Goal: Task Accomplishment & Management: Use online tool/utility

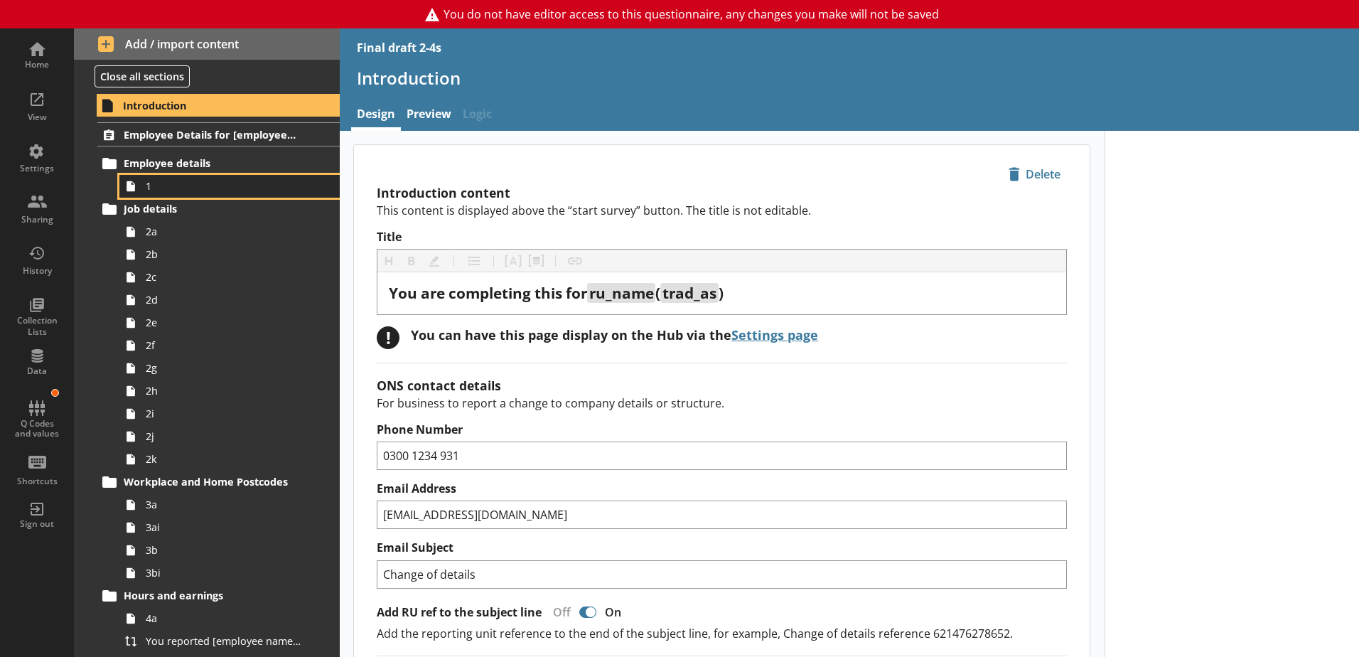
click at [164, 190] on span "1" at bounding box center [225, 186] width 158 height 14
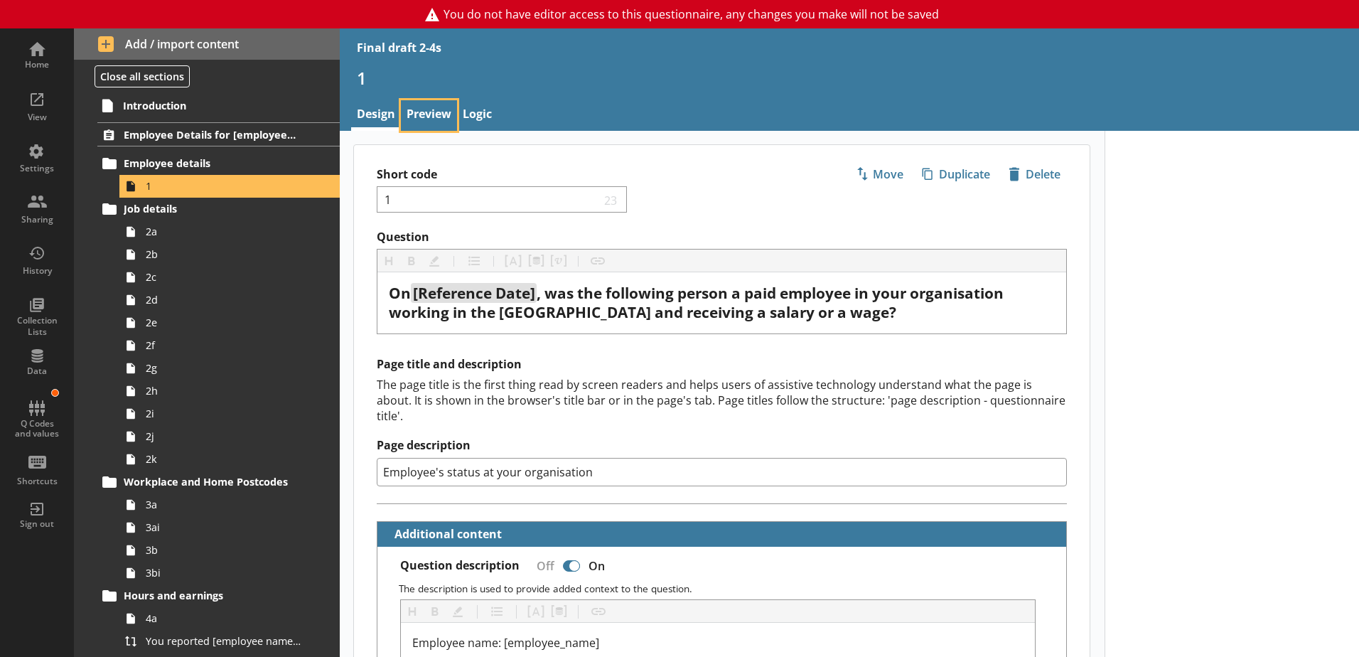
click at [427, 110] on link "Preview" at bounding box center [429, 115] width 56 height 31
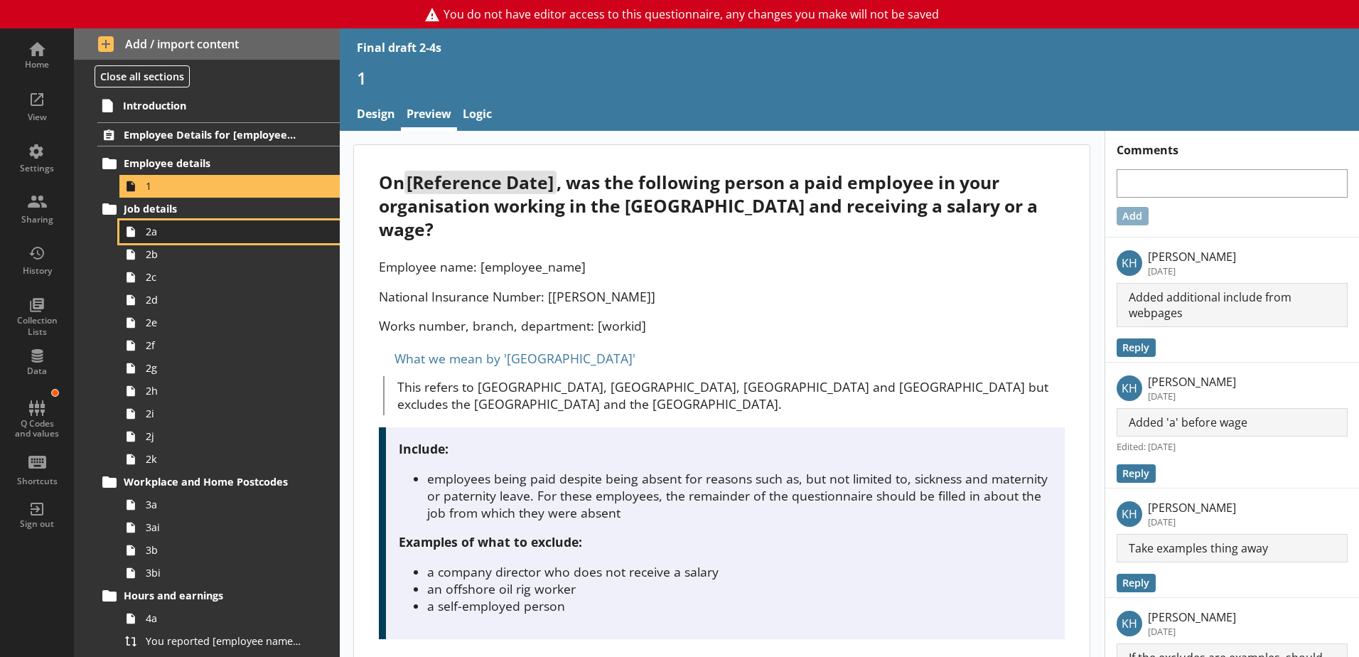
click at [157, 241] on link "2a" at bounding box center [229, 231] width 220 height 23
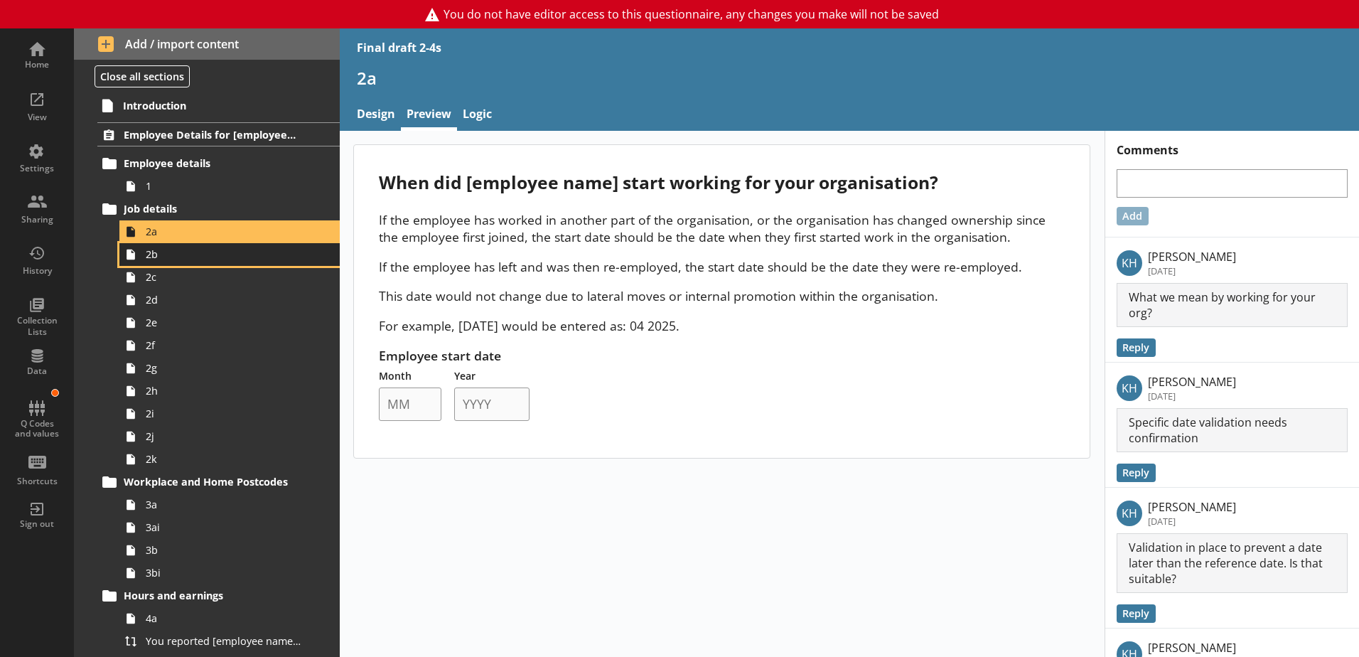
click at [151, 261] on span "2b" at bounding box center [225, 254] width 158 height 14
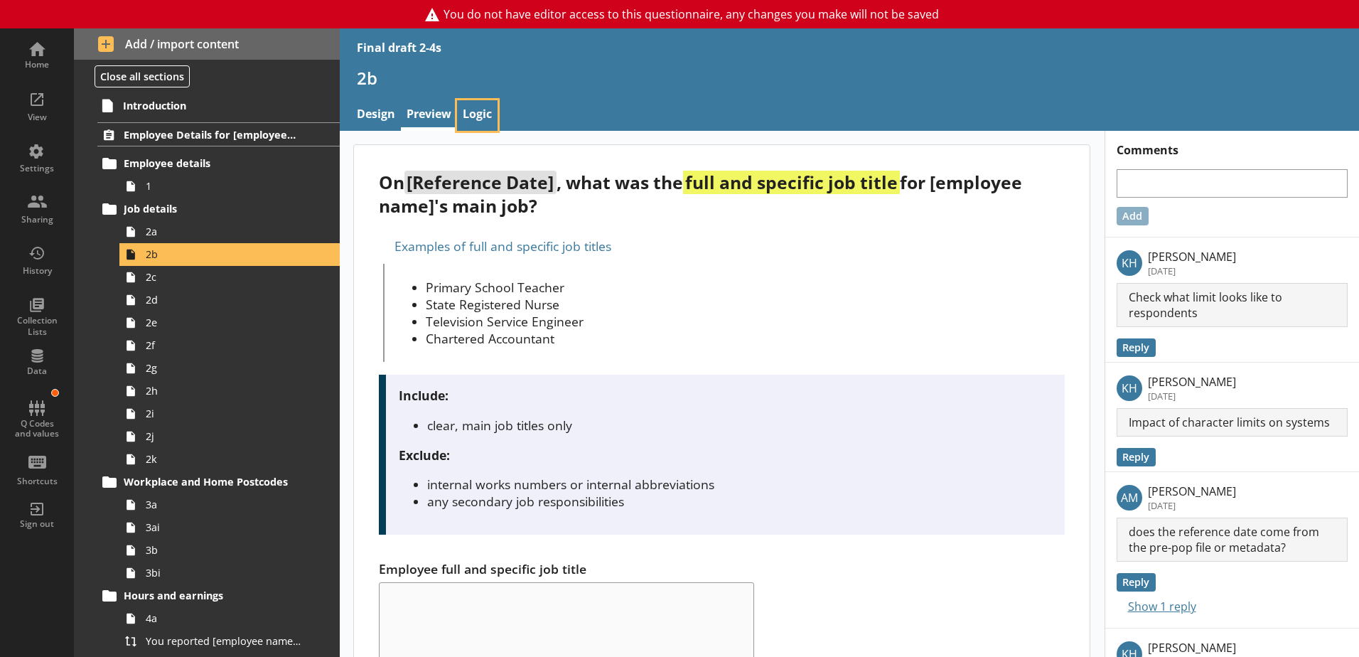
click at [476, 109] on link "Logic" at bounding box center [477, 115] width 41 height 31
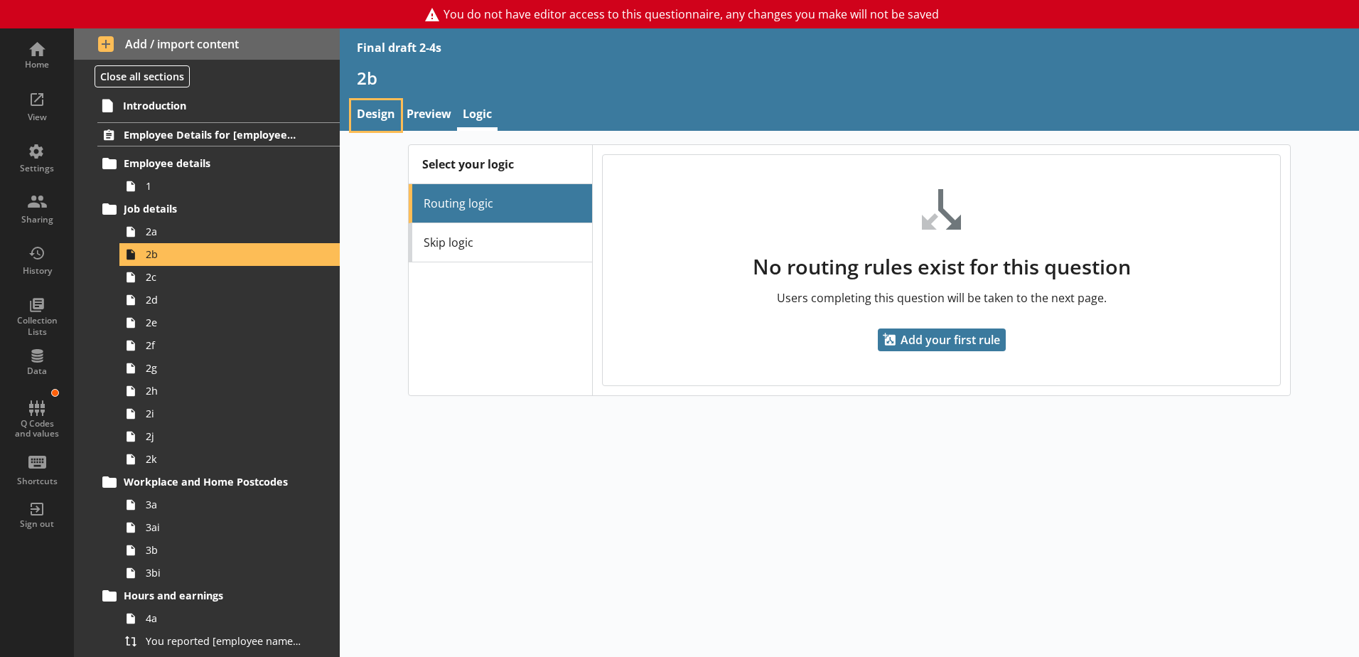
click at [376, 110] on link "Design" at bounding box center [376, 115] width 50 height 31
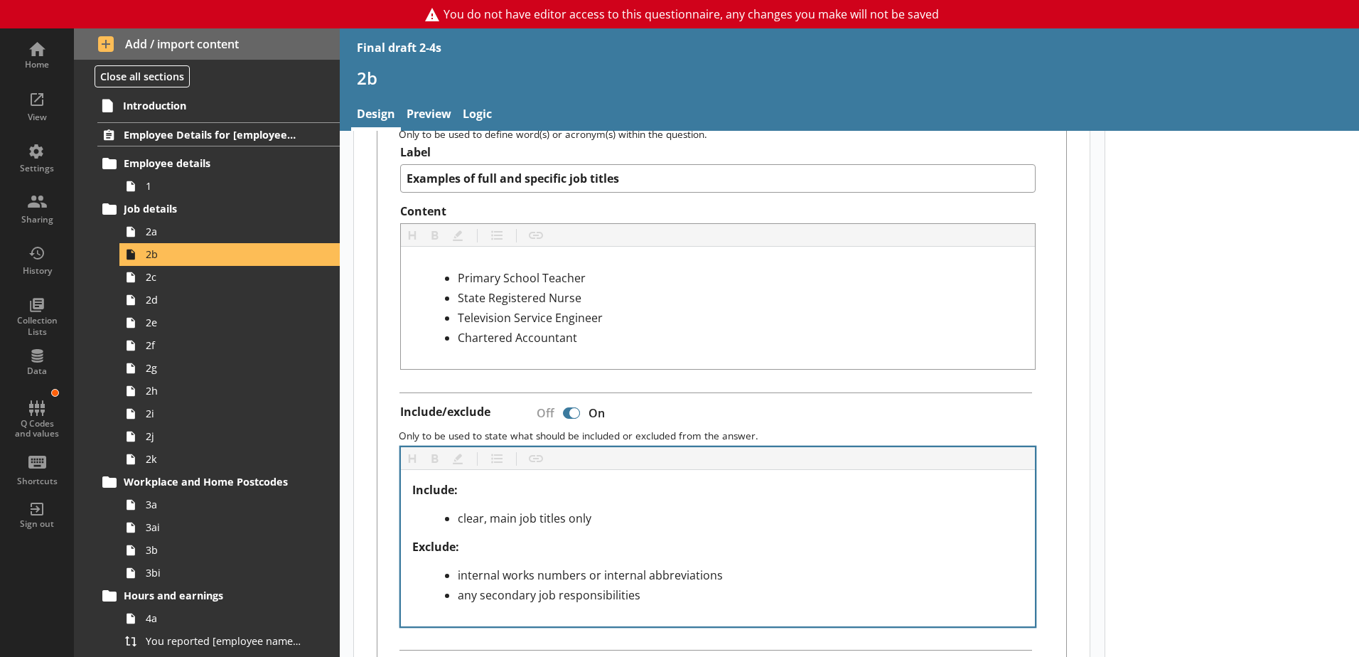
scroll to position [569, 0]
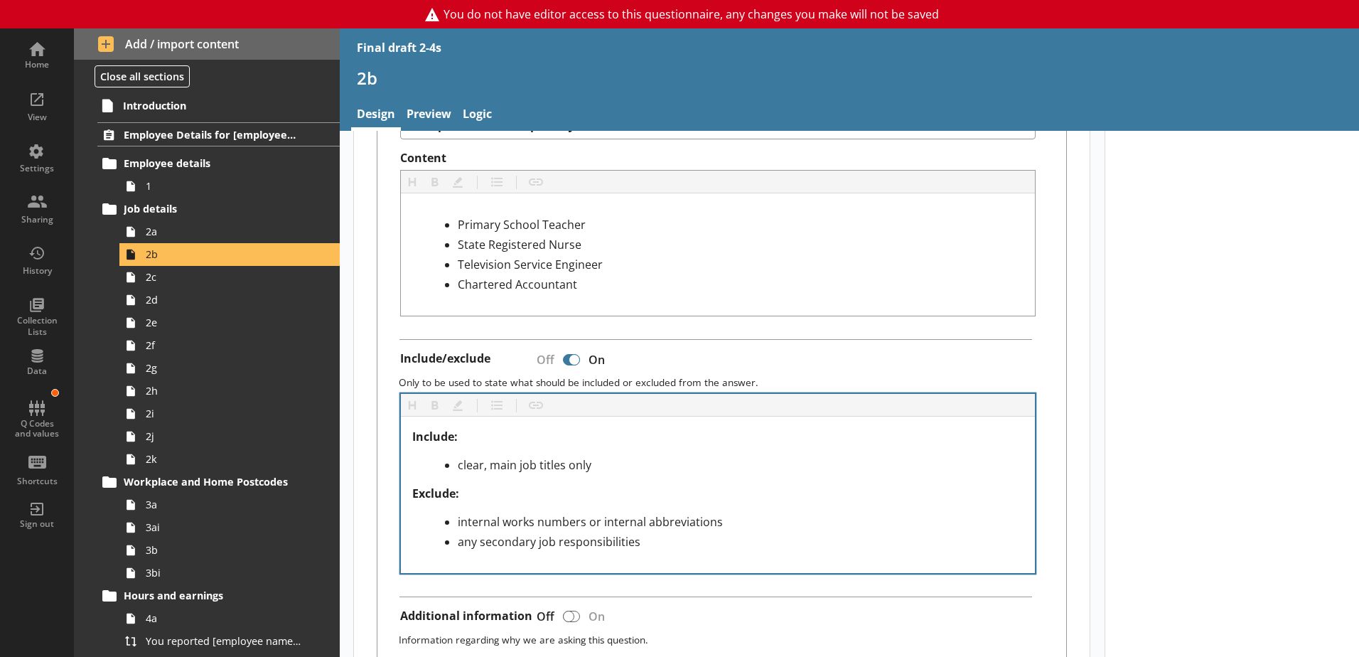
click at [824, 394] on div "Heading Heading Bold Bold Highlight Highlight List List Insert link Insert link" at bounding box center [718, 405] width 635 height 23
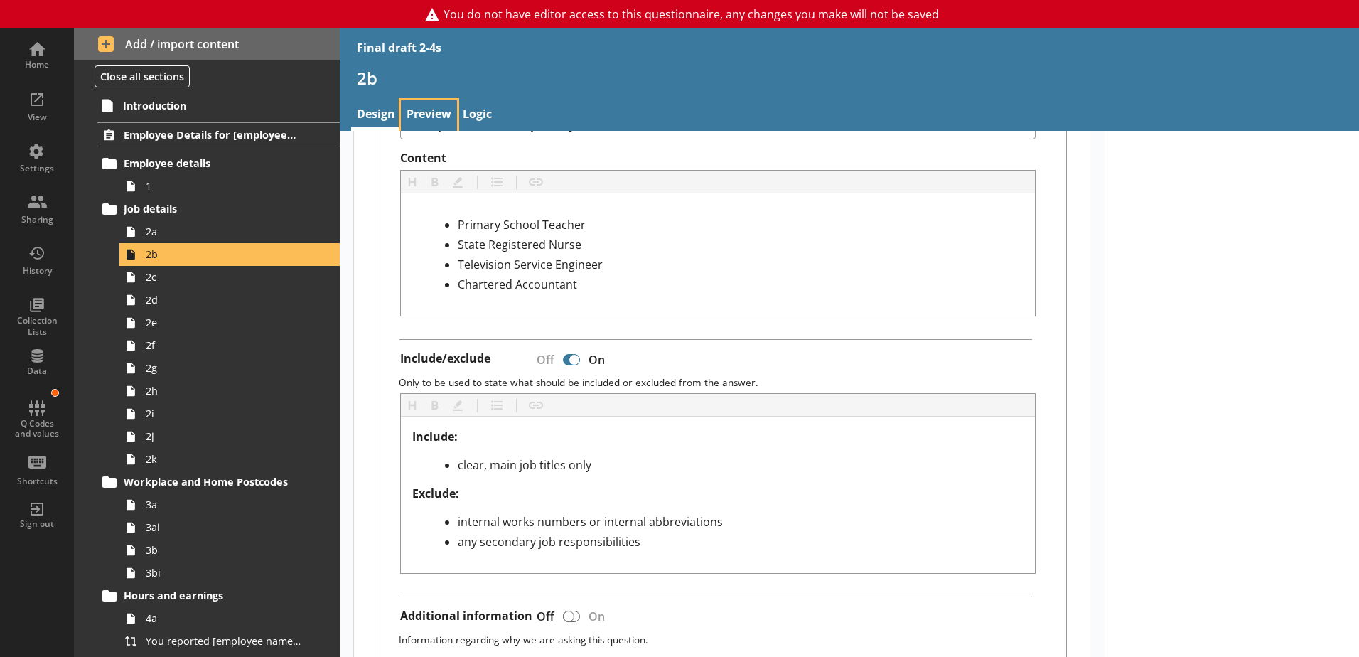
click at [436, 120] on link "Preview" at bounding box center [429, 115] width 56 height 31
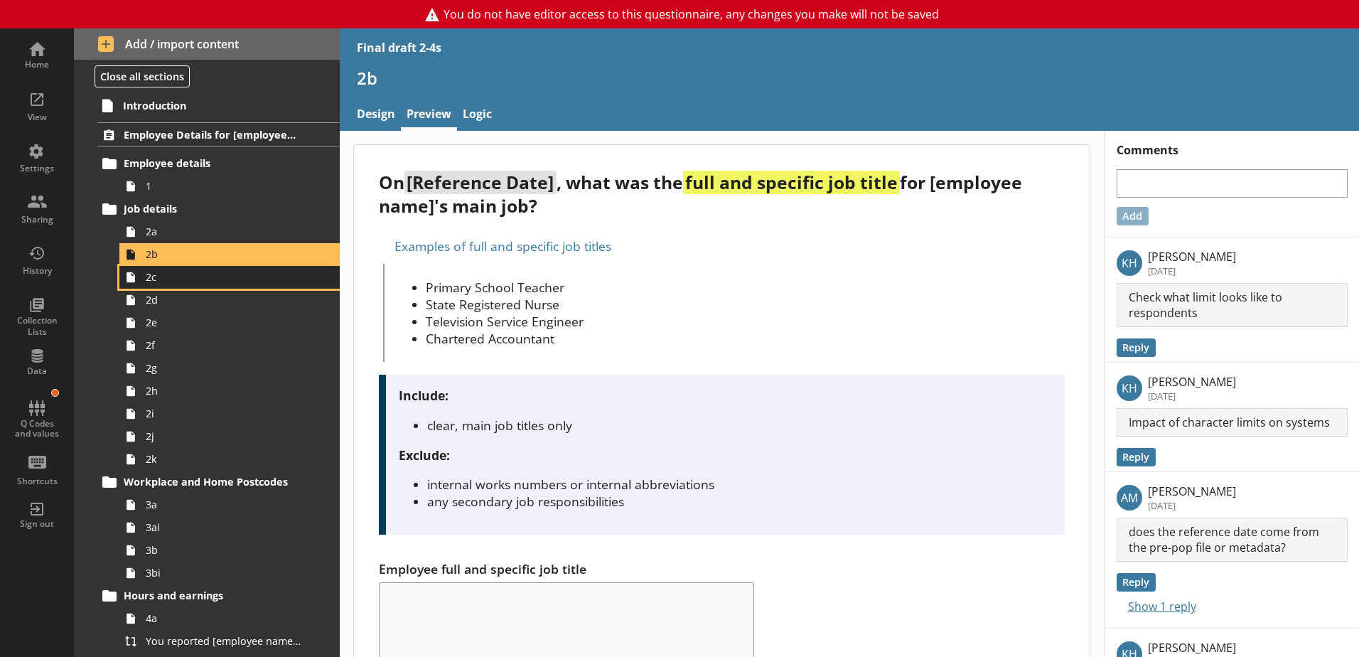
click at [154, 282] on span "2c" at bounding box center [225, 277] width 158 height 14
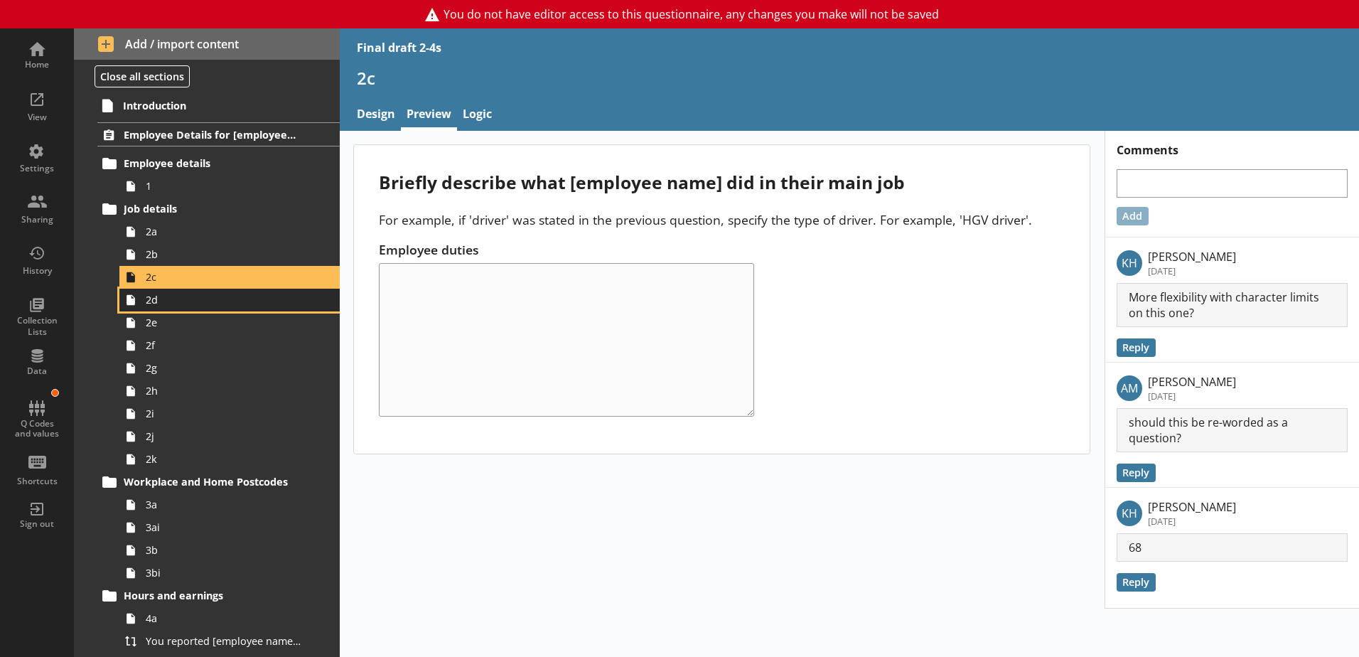
click at [154, 302] on span "2d" at bounding box center [225, 300] width 158 height 14
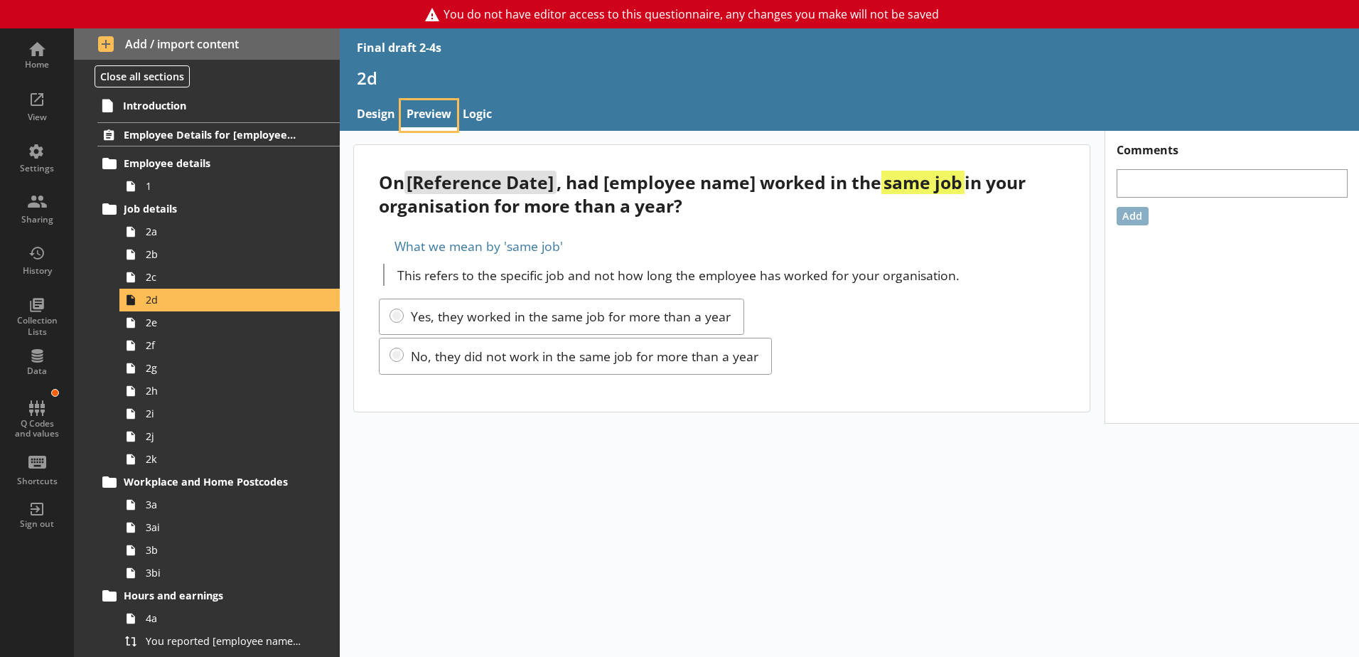
click at [425, 111] on link "Preview" at bounding box center [429, 115] width 56 height 31
click at [167, 329] on span "2e" at bounding box center [225, 323] width 158 height 14
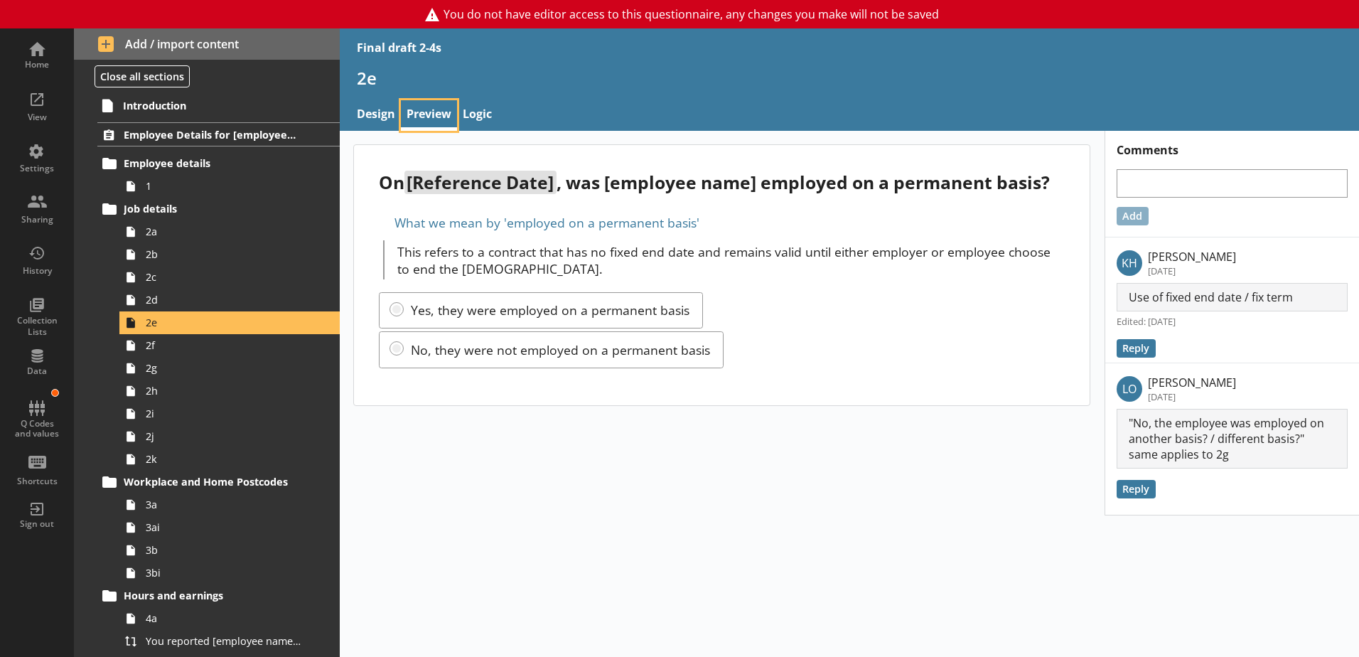
click at [432, 113] on link "Preview" at bounding box center [429, 115] width 56 height 31
click at [382, 223] on div "What we mean by 'employed on a permanent basis'" at bounding box center [722, 222] width 686 height 23
click at [384, 219] on div "What we mean by 'employed on a permanent basis'" at bounding box center [722, 222] width 686 height 23
click at [481, 112] on link "Logic" at bounding box center [477, 115] width 41 height 31
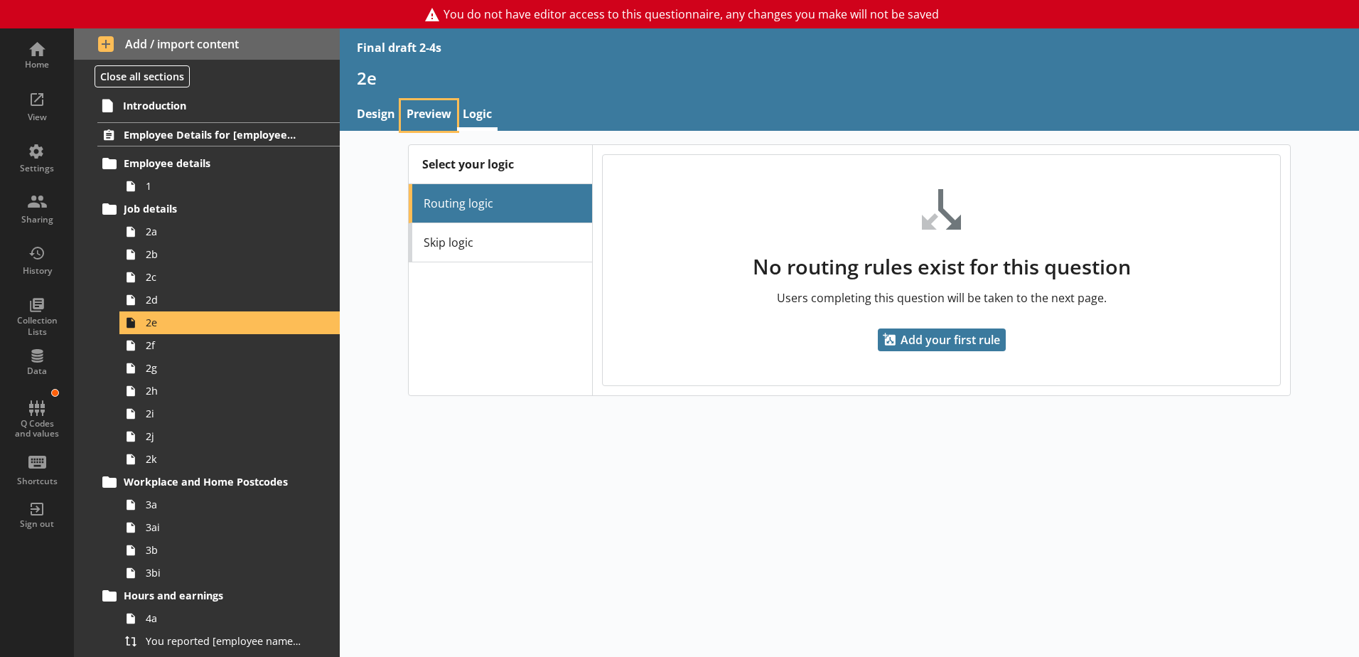
click at [433, 116] on link "Preview" at bounding box center [429, 115] width 56 height 31
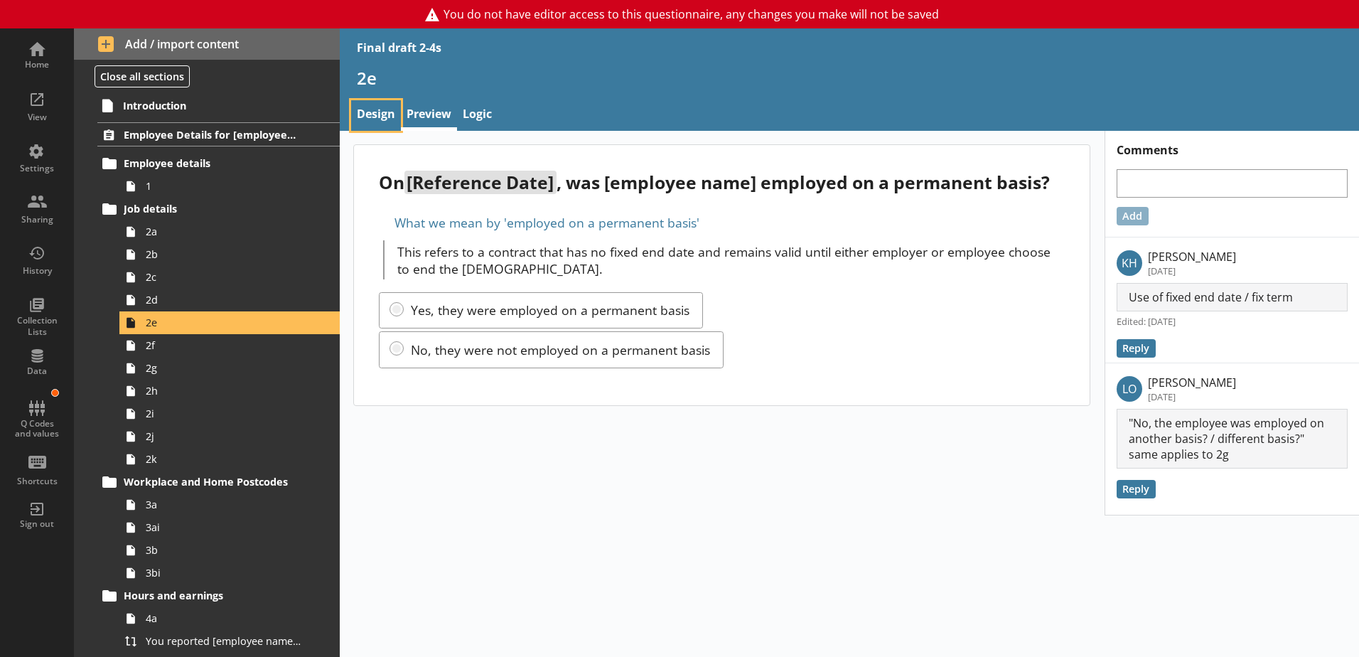
click at [366, 118] on link "Design" at bounding box center [376, 115] width 50 height 31
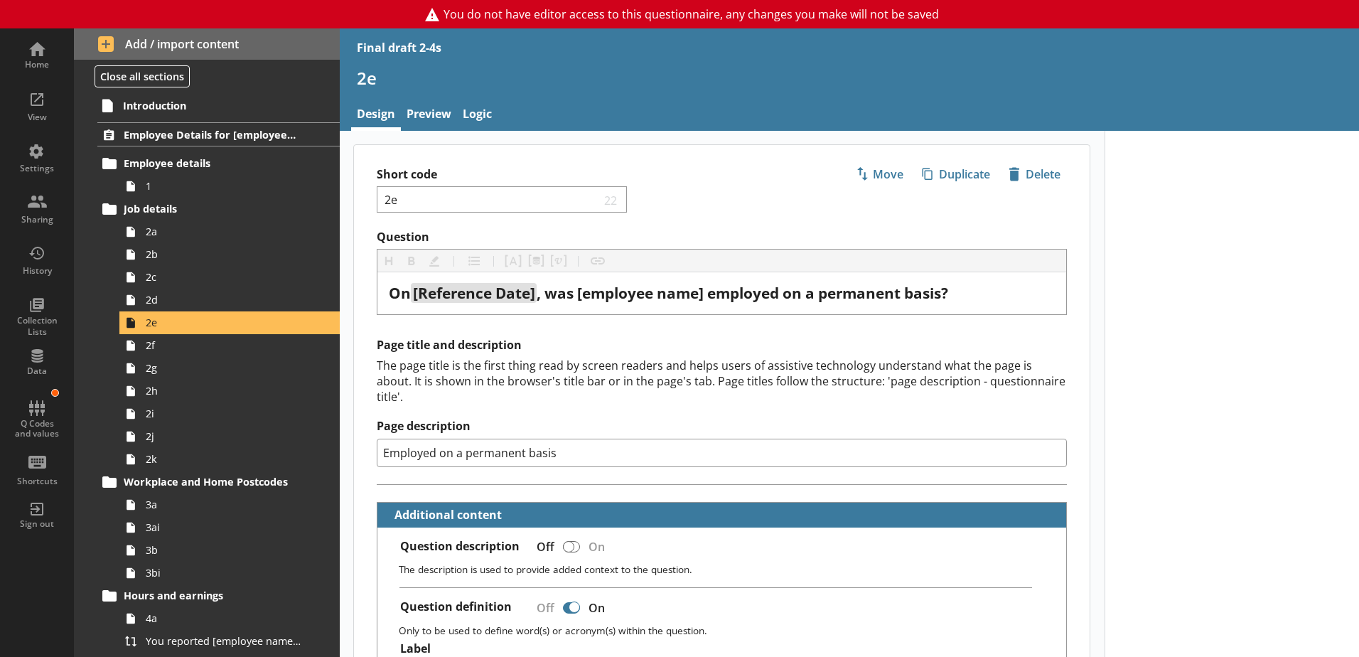
type textarea "x"
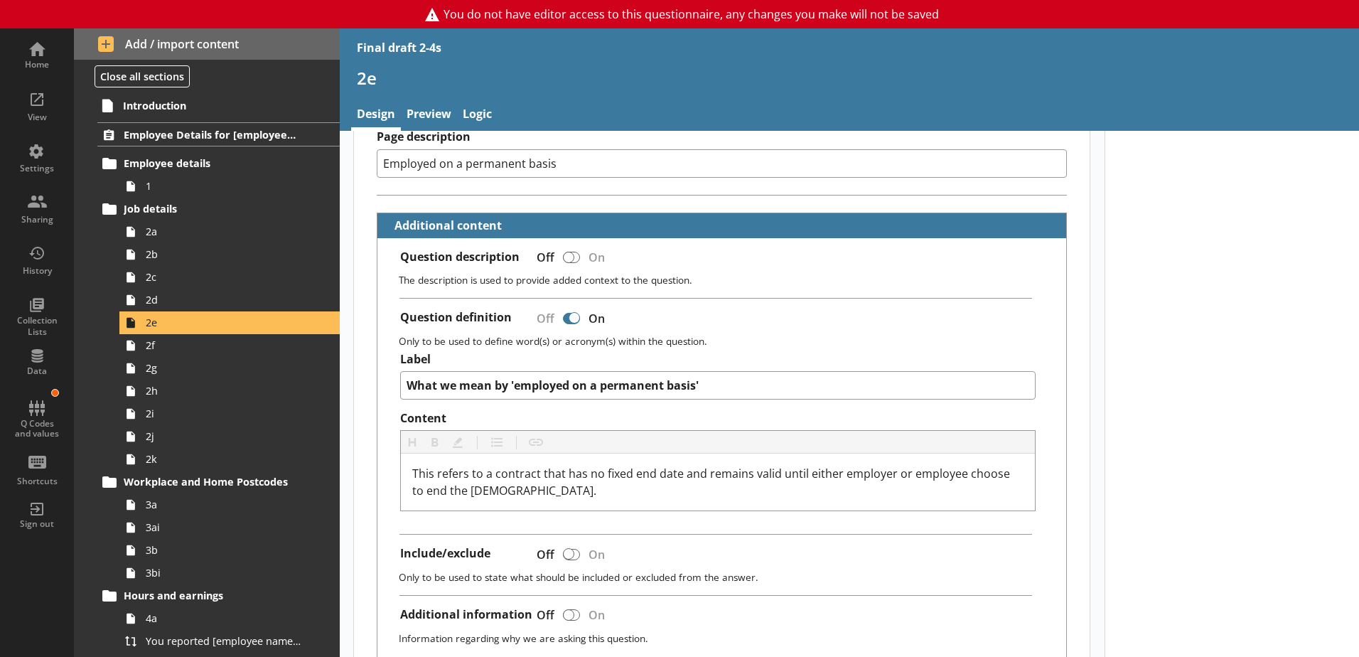
scroll to position [283, 0]
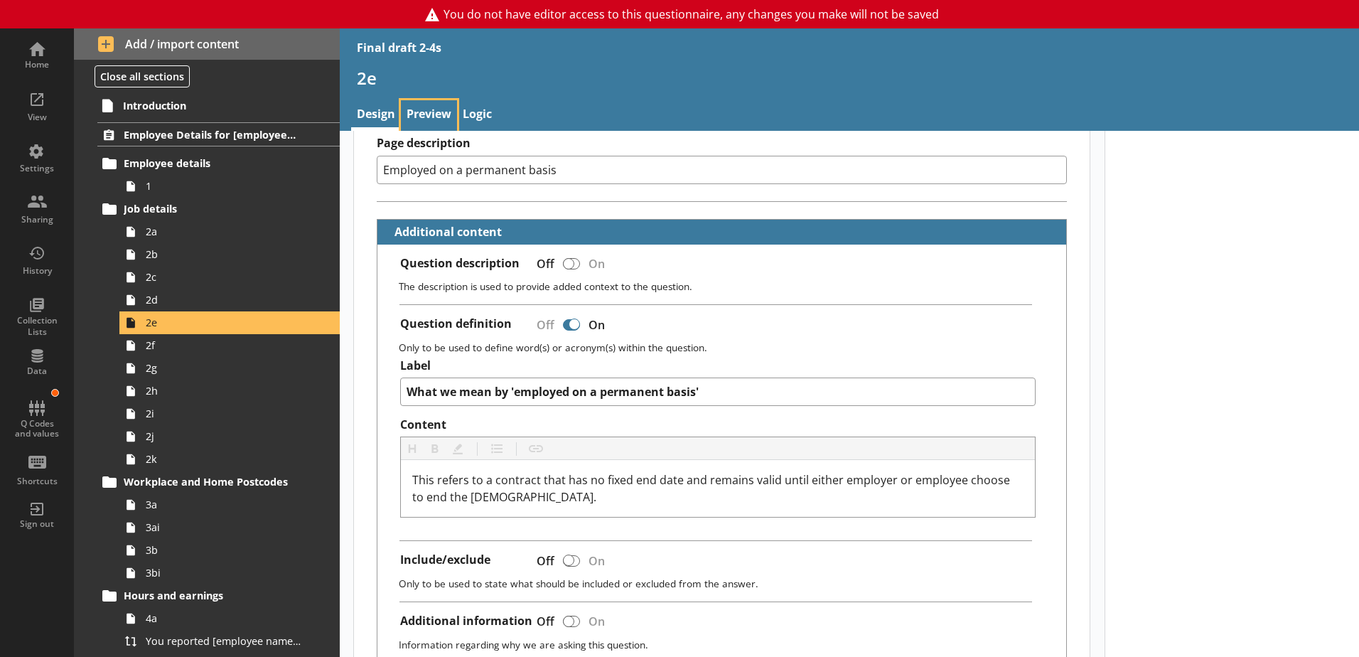
click at [417, 114] on link "Preview" at bounding box center [429, 115] width 56 height 31
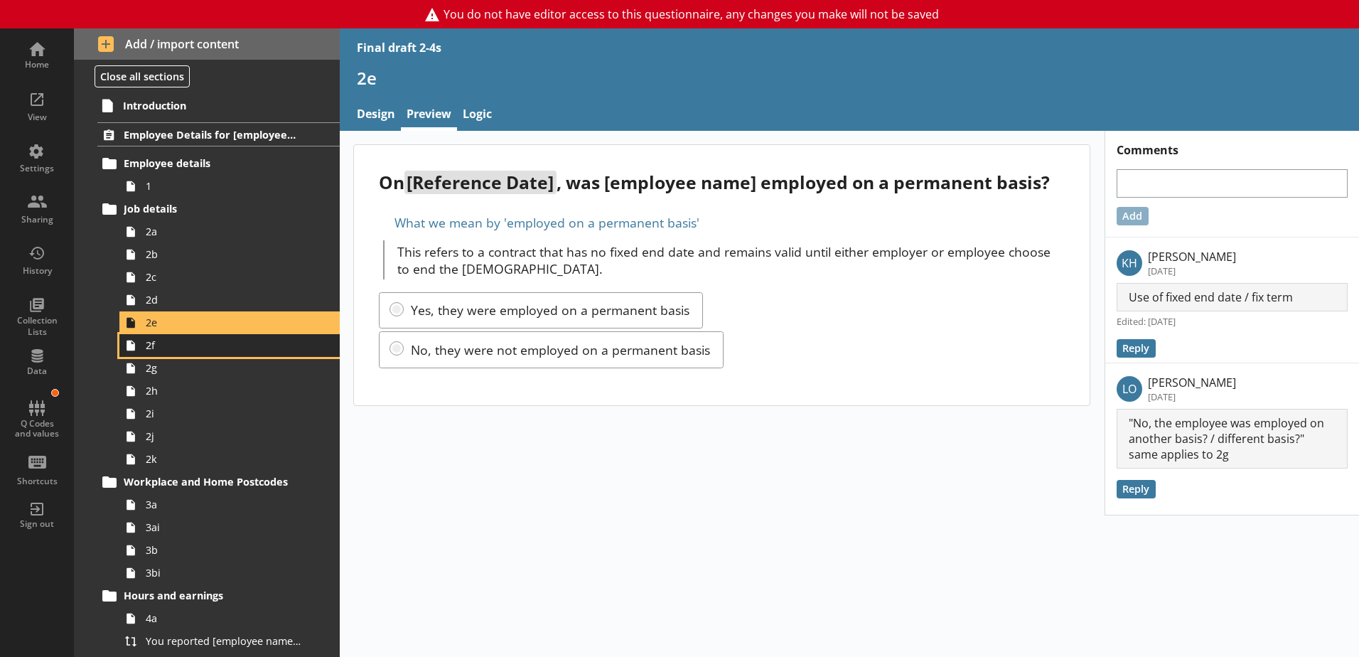
click at [161, 349] on span "2f" at bounding box center [225, 345] width 158 height 14
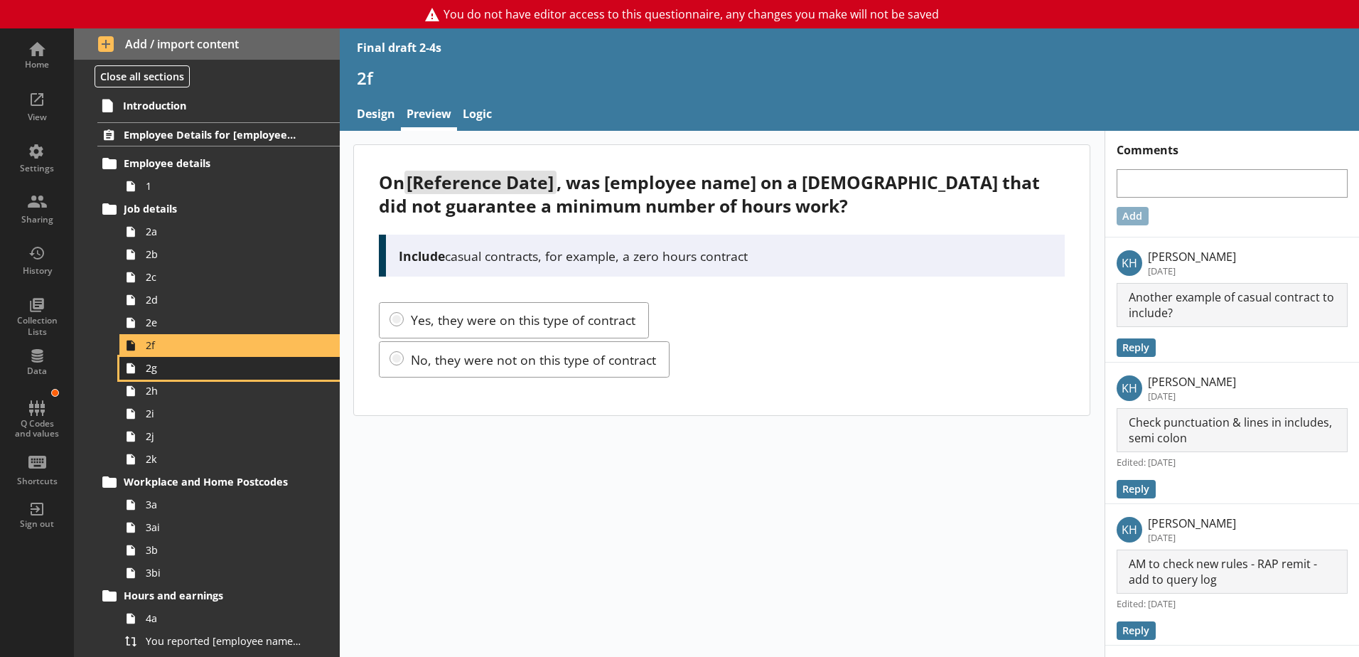
click at [156, 377] on link "2g" at bounding box center [229, 368] width 220 height 23
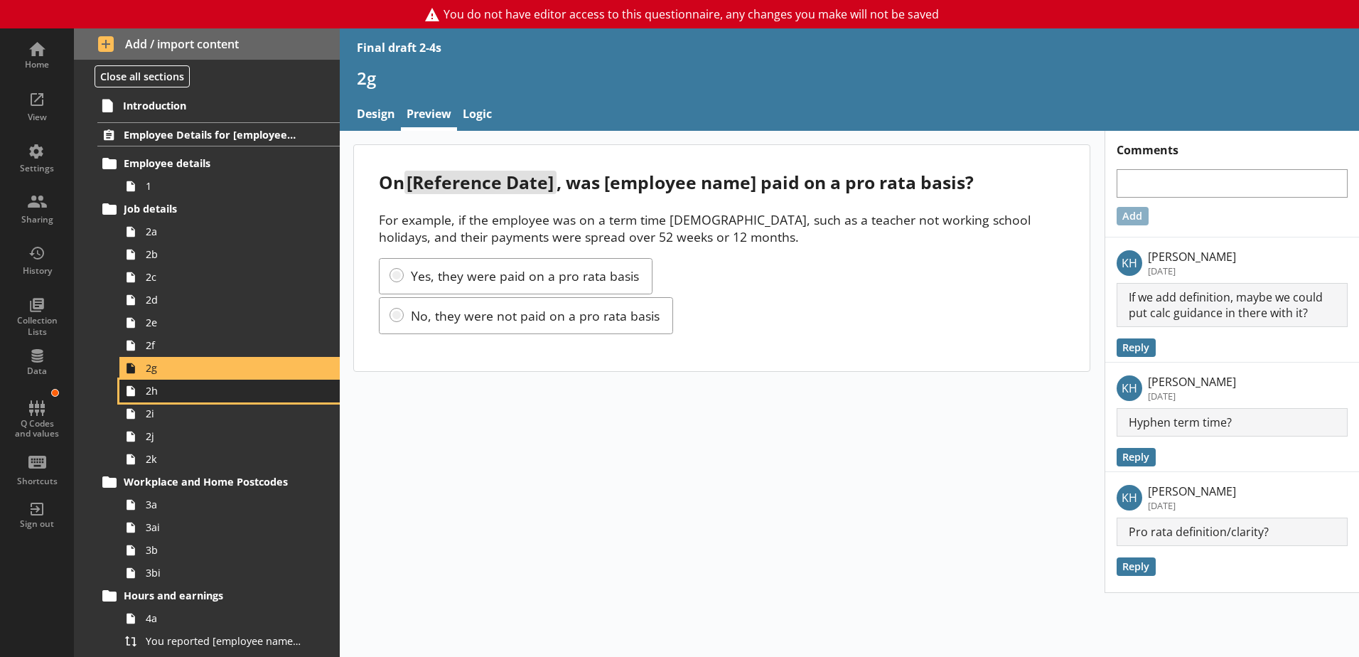
click at [178, 393] on span "2h" at bounding box center [225, 391] width 158 height 14
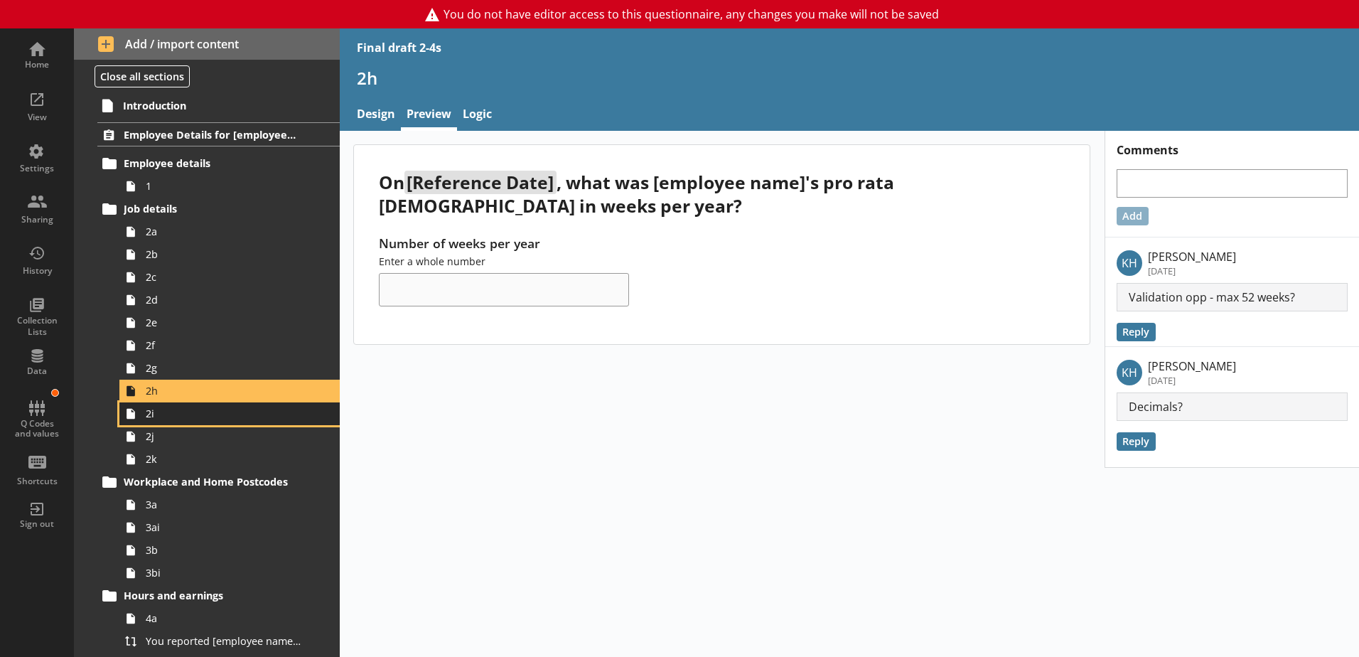
click at [176, 414] on span "2i" at bounding box center [225, 414] width 158 height 14
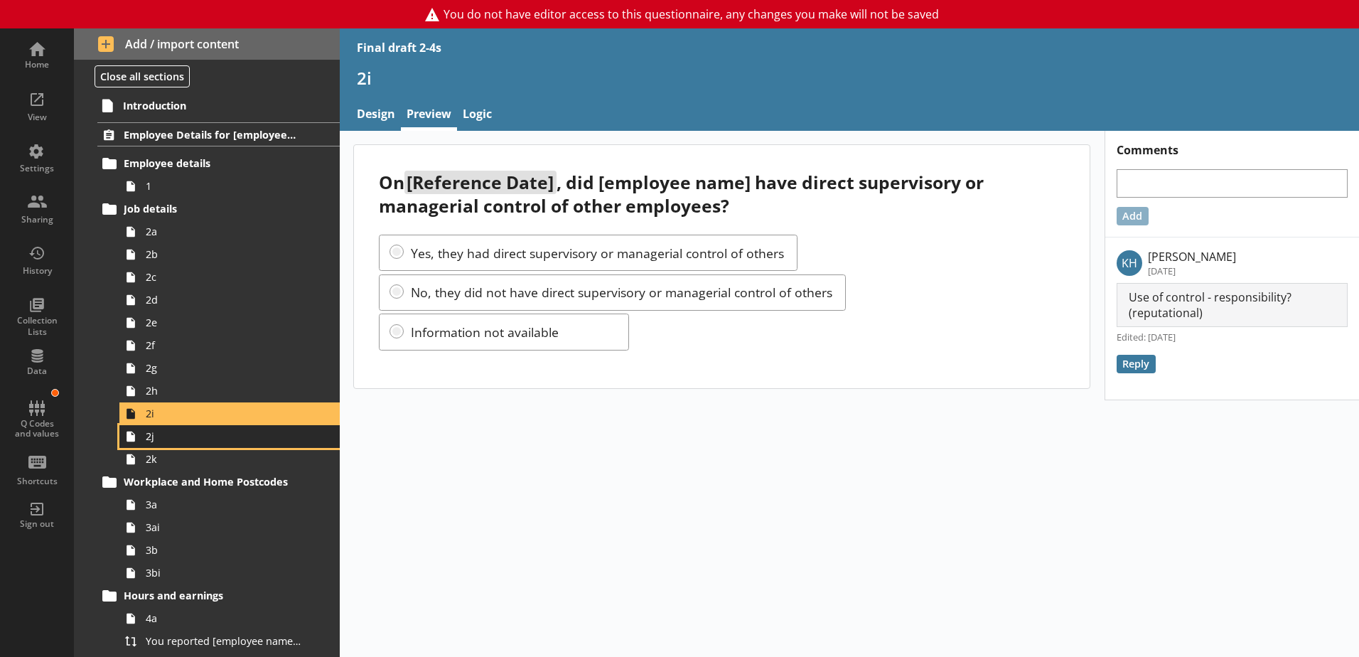
click at [151, 444] on link "2j" at bounding box center [229, 436] width 220 height 23
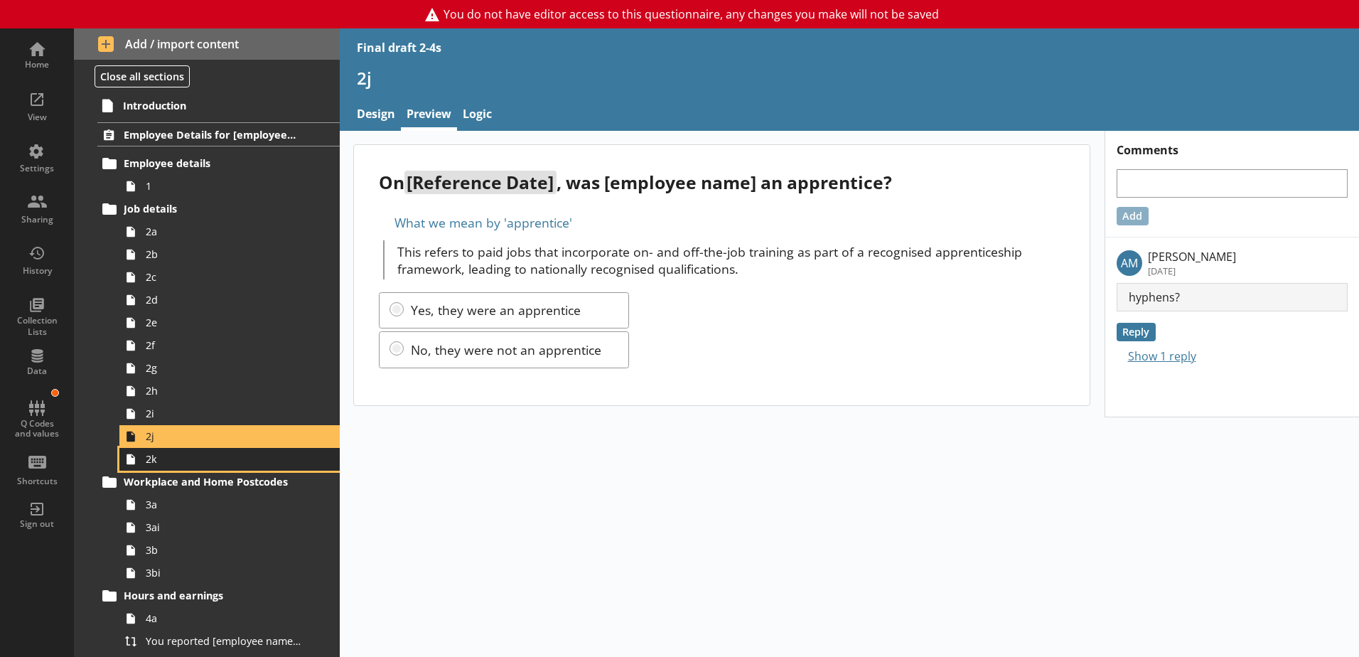
click at [151, 464] on span "2k" at bounding box center [225, 459] width 158 height 14
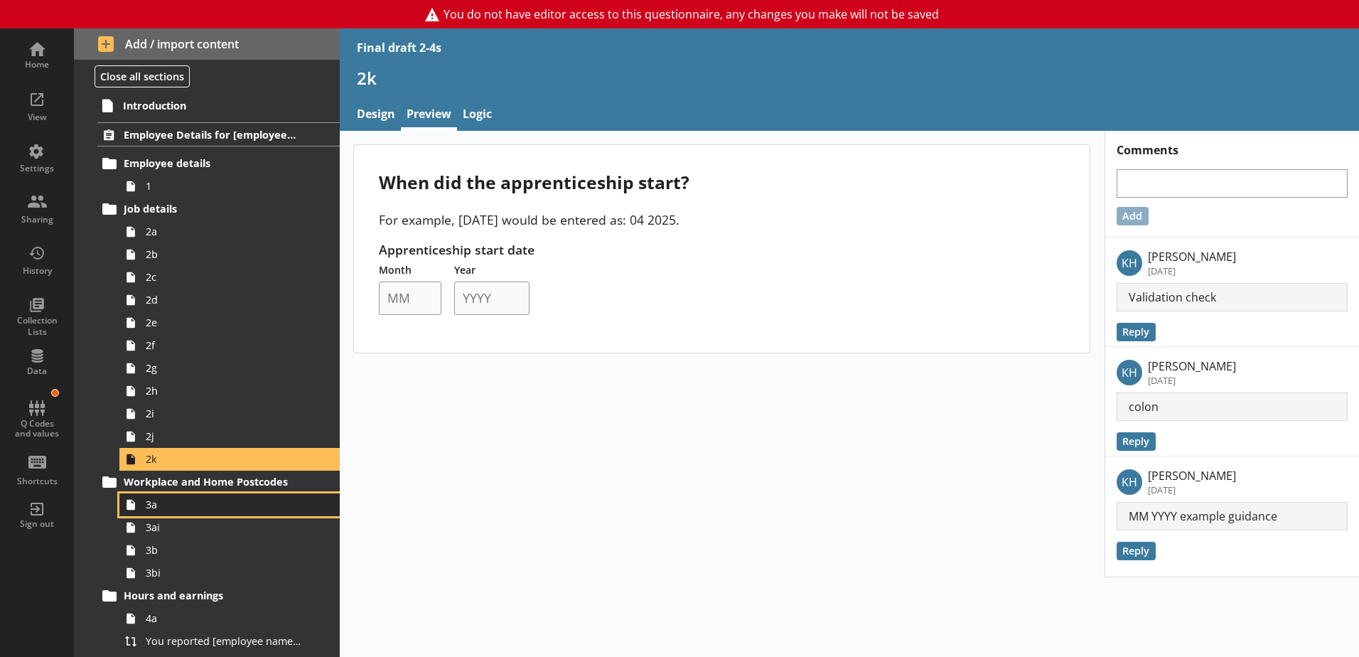
click at [158, 512] on link "3a" at bounding box center [229, 504] width 220 height 23
